Goal: Task Accomplishment & Management: Use online tool/utility

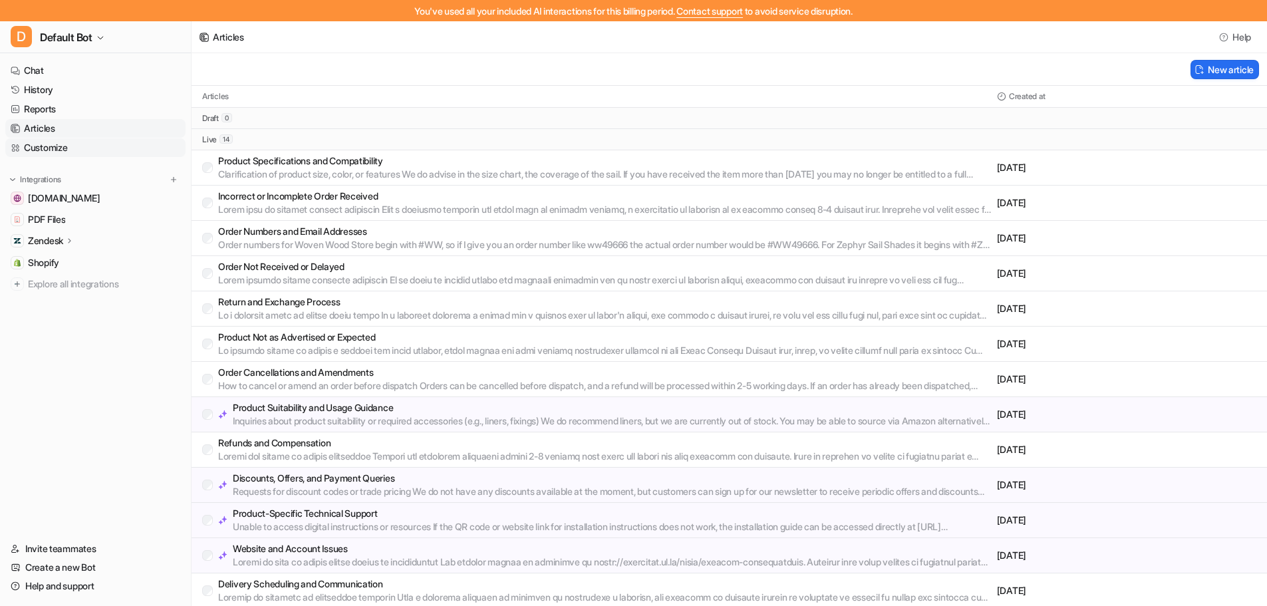
click at [62, 146] on link "Customize" at bounding box center [95, 147] width 180 height 19
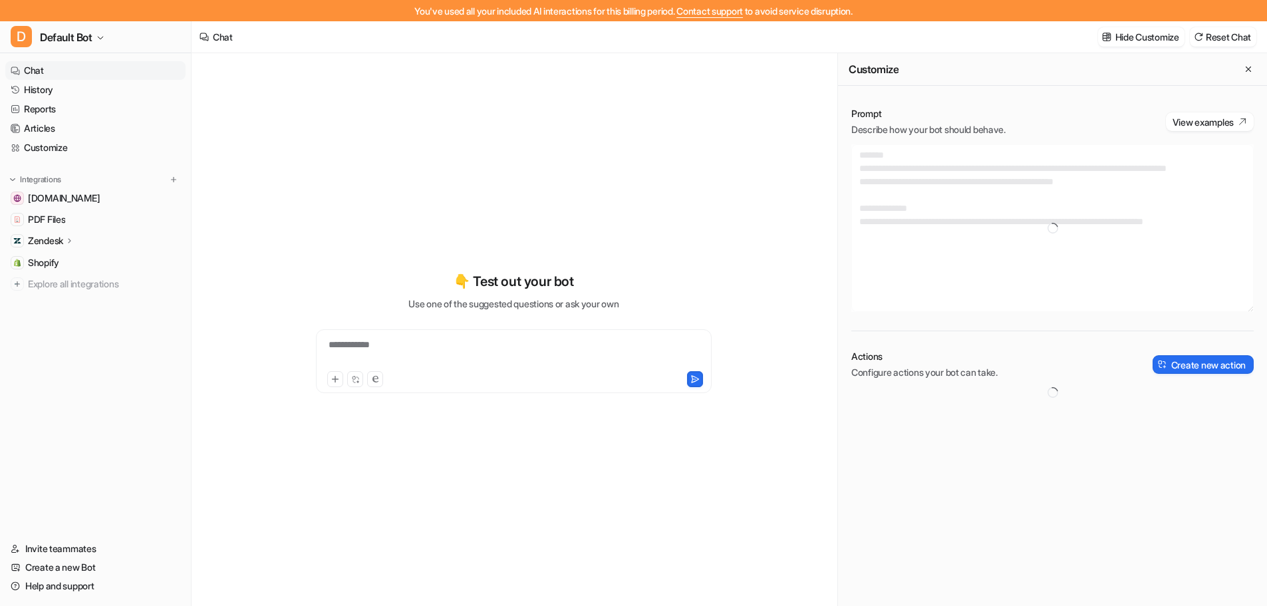
type textarea "**********"
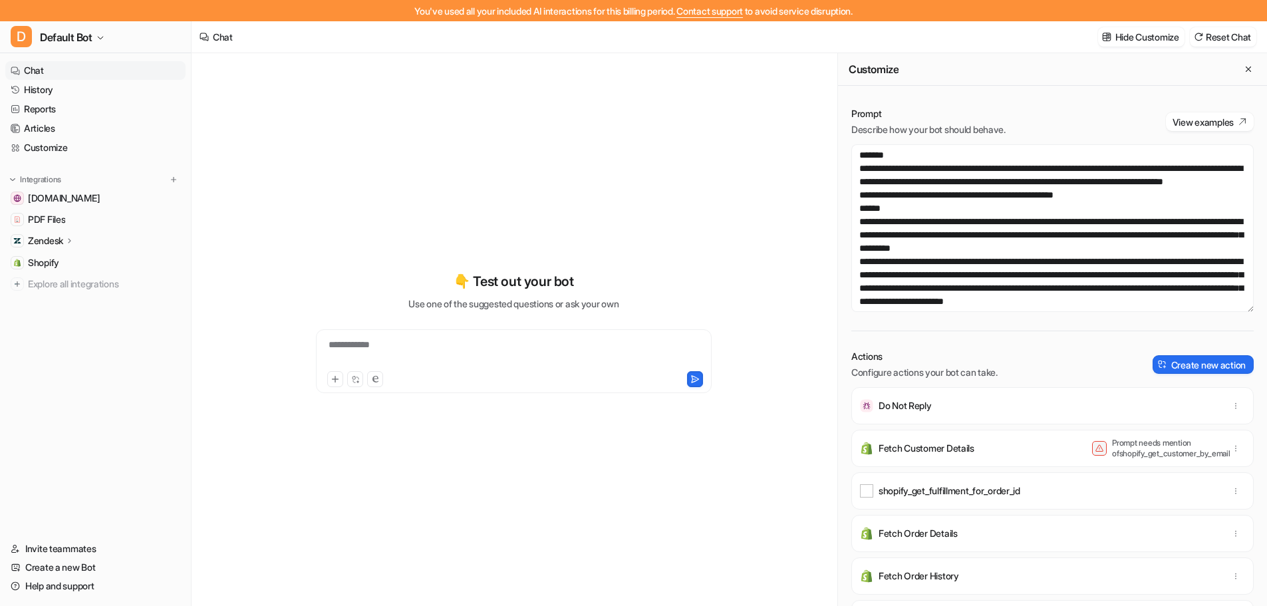
scroll to position [124, 0]
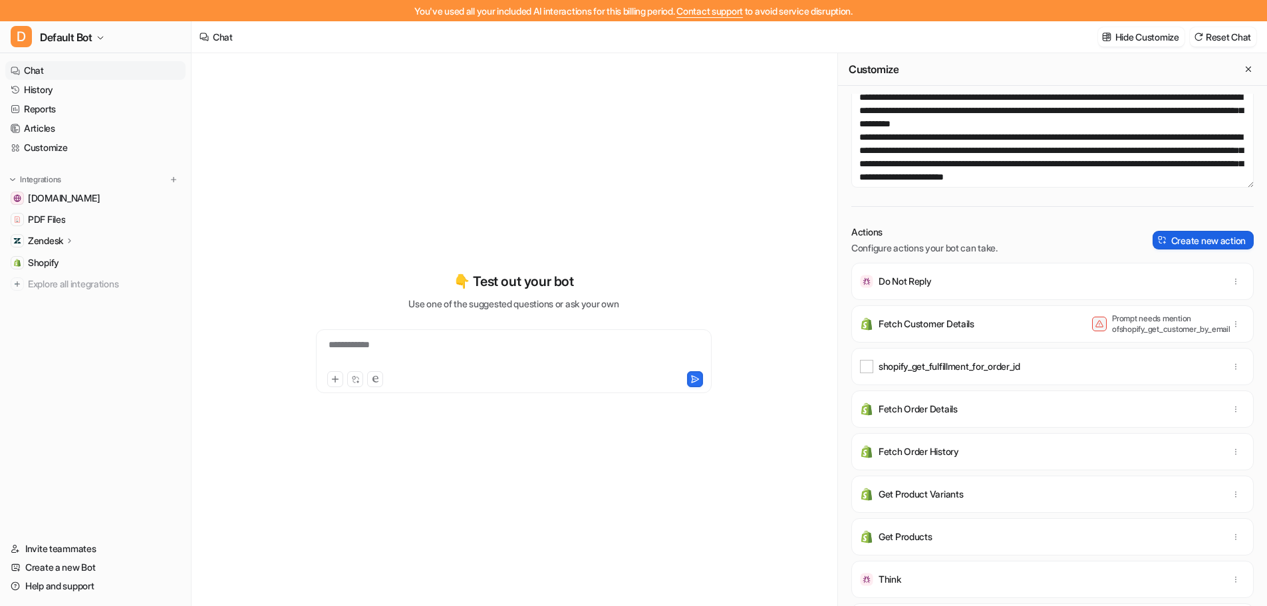
click at [1180, 236] on button "Create new action" at bounding box center [1203, 240] width 101 height 19
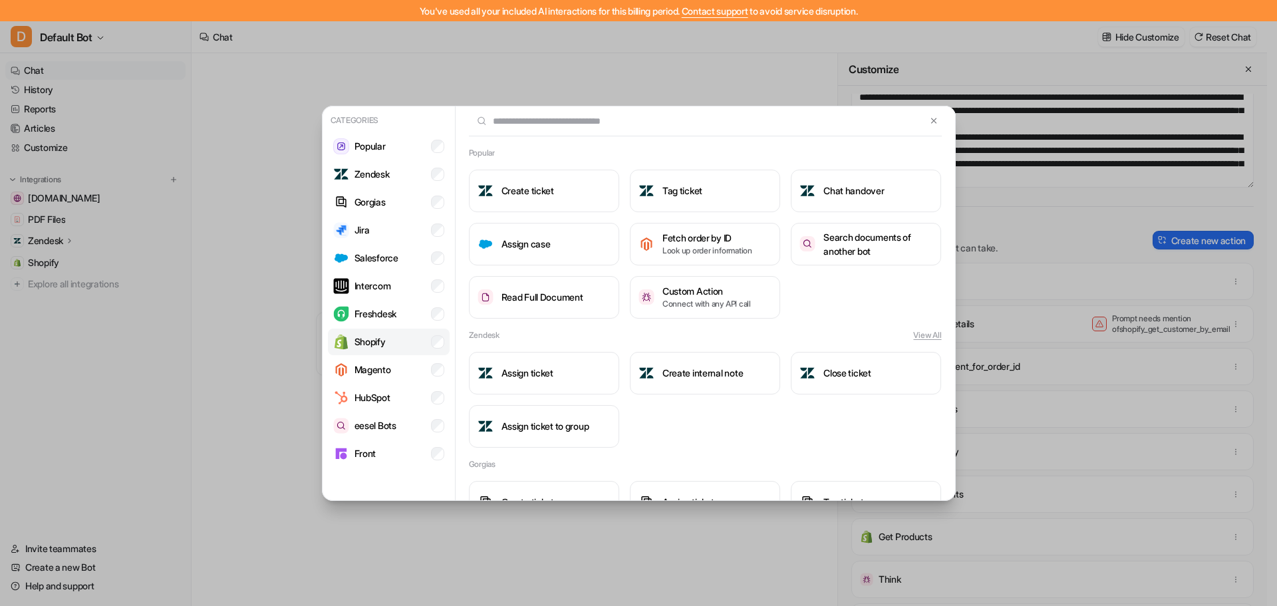
click at [397, 337] on li "Shopify" at bounding box center [389, 342] width 122 height 27
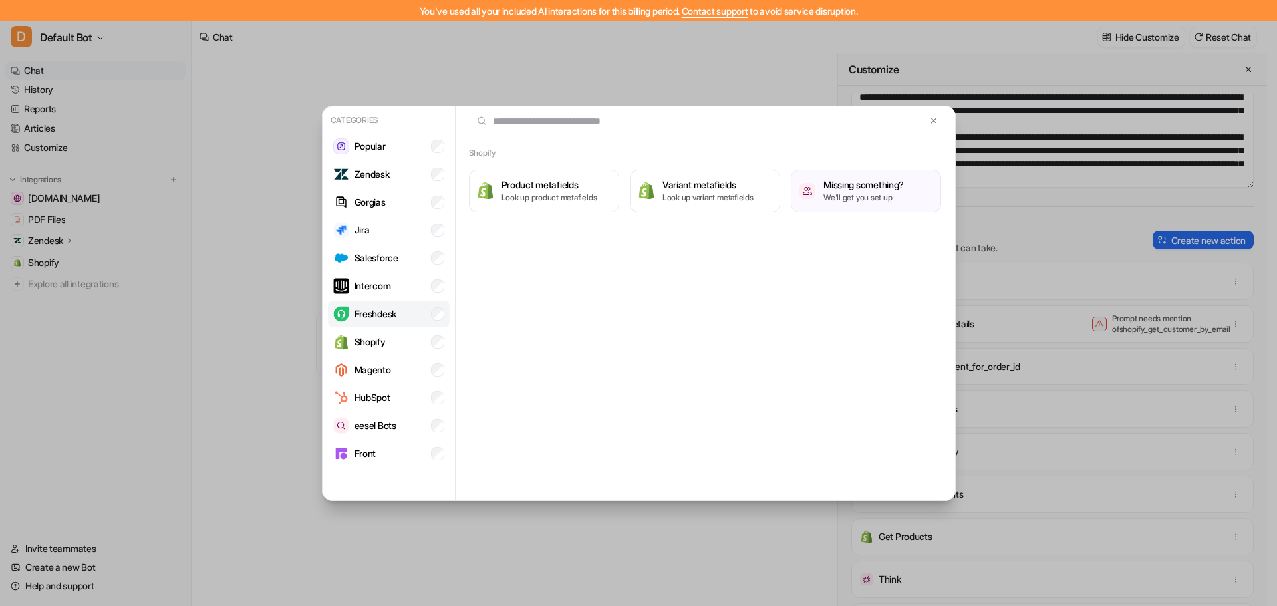
click at [426, 318] on li "Freshdesk" at bounding box center [389, 314] width 122 height 27
click at [933, 126] on button at bounding box center [933, 121] width 15 height 16
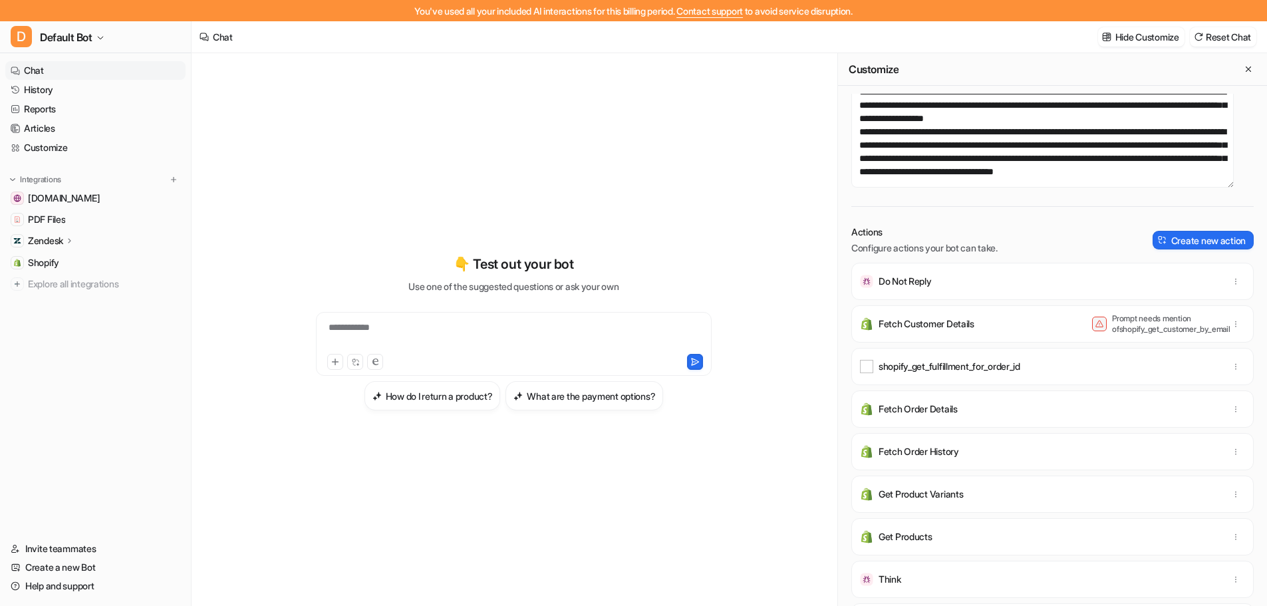
scroll to position [0, 0]
